Goal: Find contact information: Find contact information

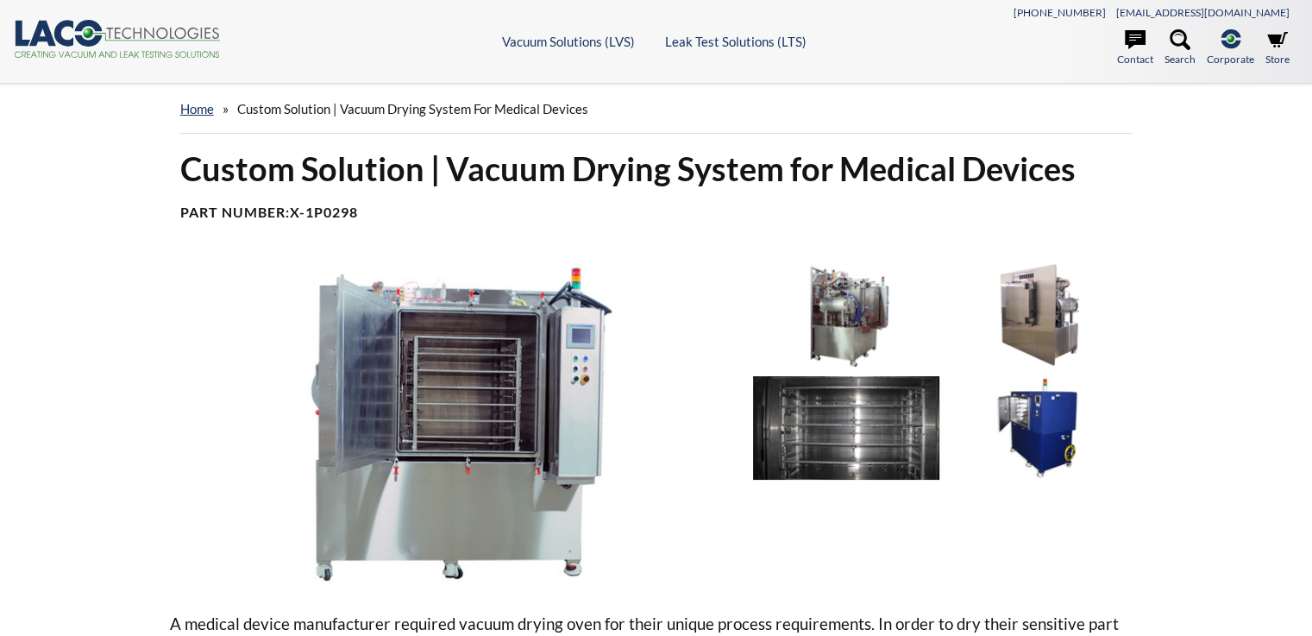
select select "Language Translate Widget"
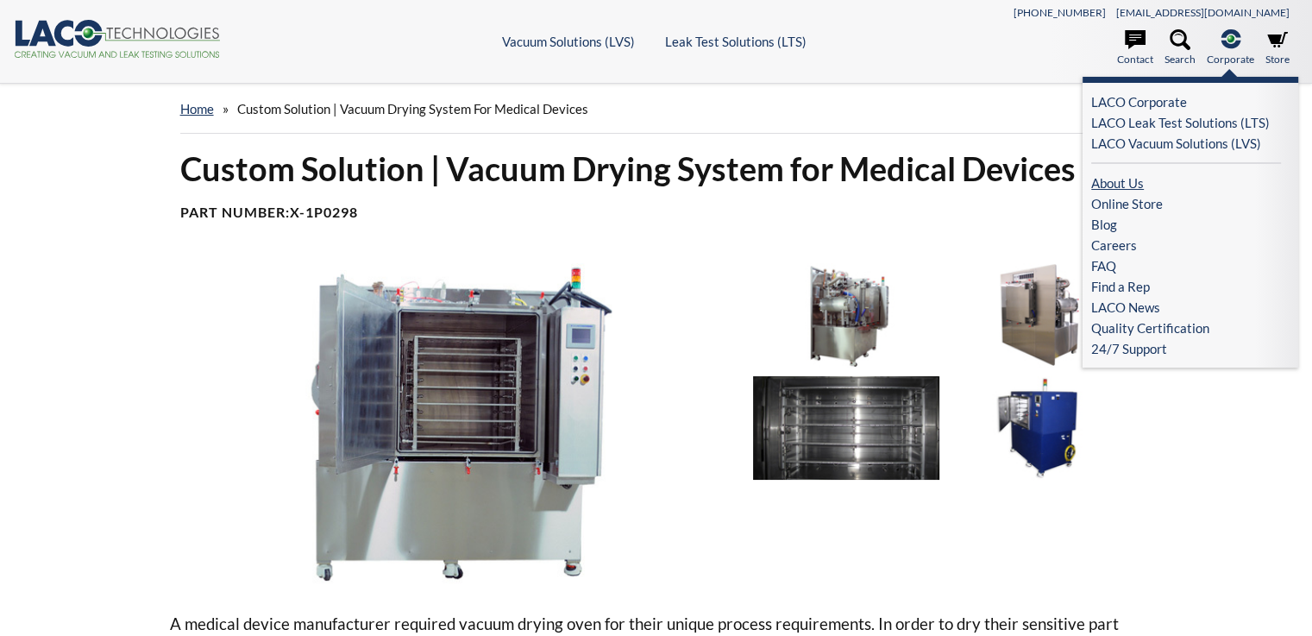
click at [1121, 177] on link "About Us" at bounding box center [1187, 183] width 190 height 21
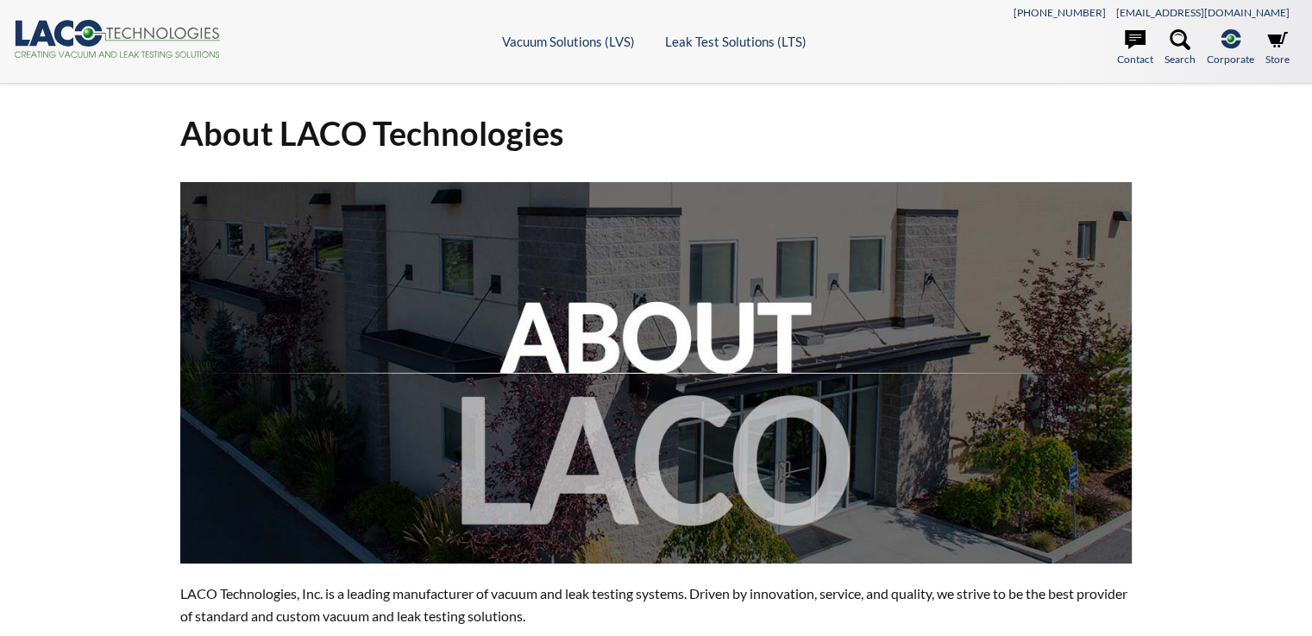
select select "Language Translate Widget"
click at [1136, 42] on icon at bounding box center [1135, 39] width 21 height 19
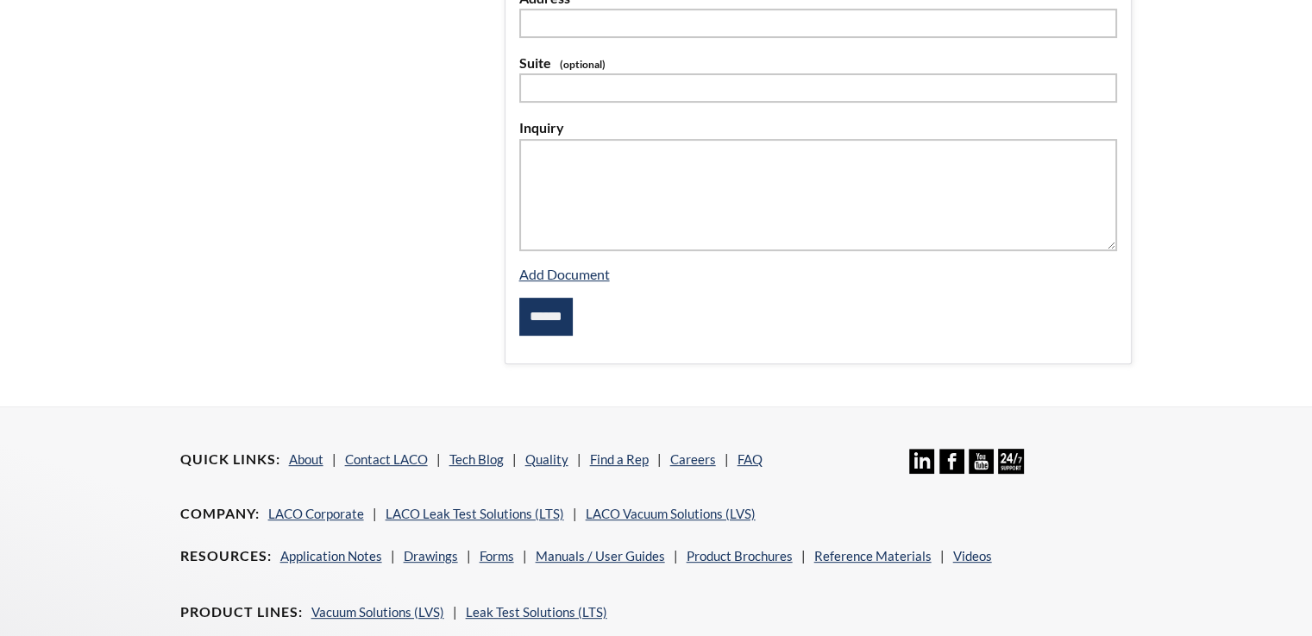
select select "Language Translate Widget"
